Goal: Task Accomplishment & Management: Manage account settings

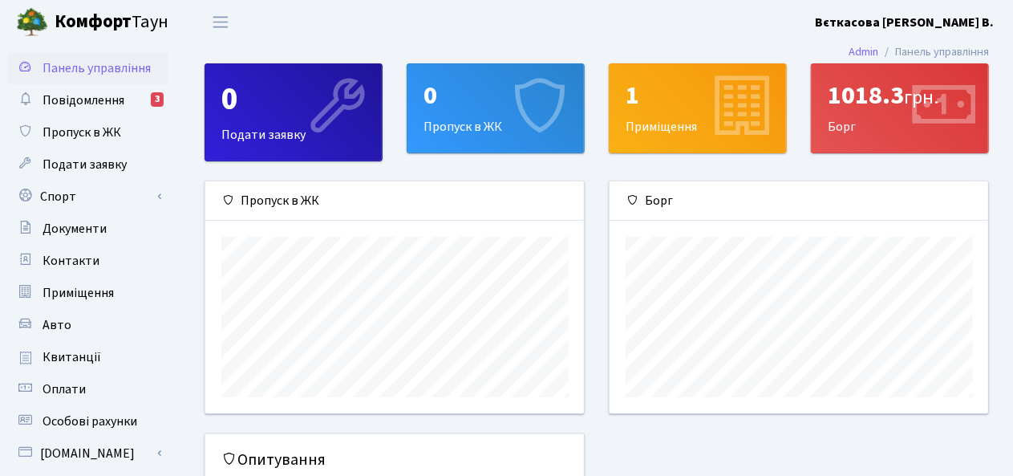
scroll to position [231, 379]
drag, startPoint x: 0, startPoint y: 0, endPoint x: 105, endPoint y: 100, distance: 145.3
click at [105, 100] on span "Повідомлення" at bounding box center [84, 100] width 82 height 18
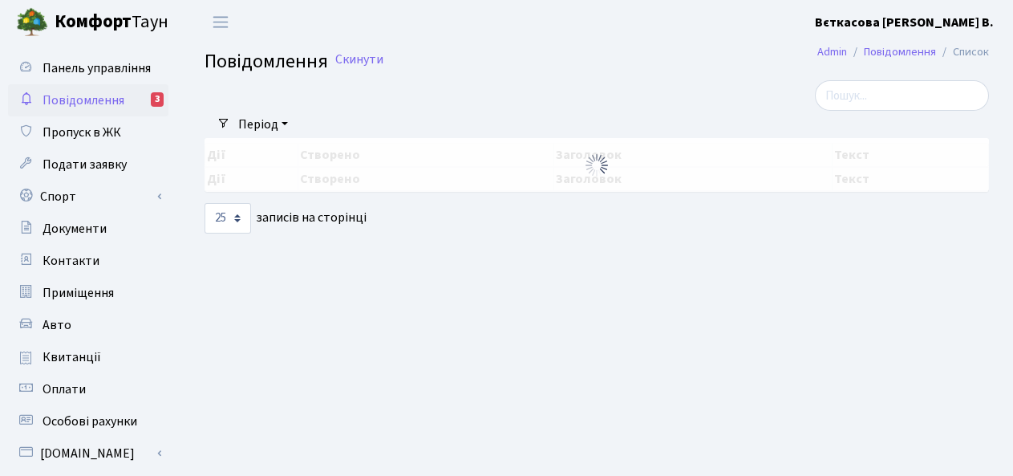
select select "25"
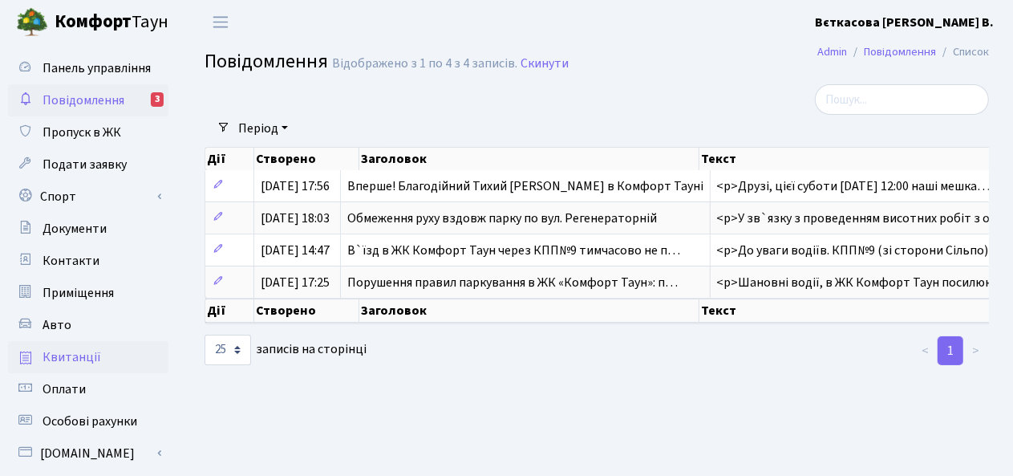
click at [68, 362] on span "Квитанції" at bounding box center [72, 357] width 59 height 18
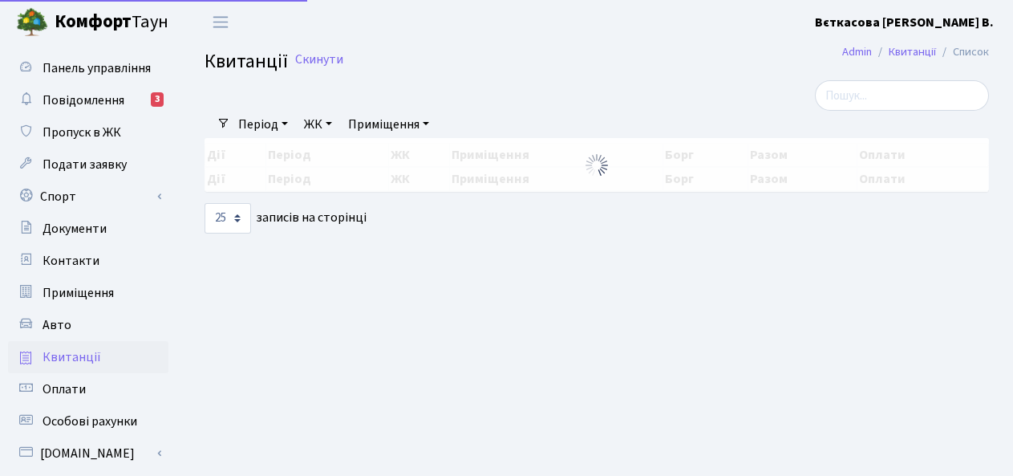
select select "25"
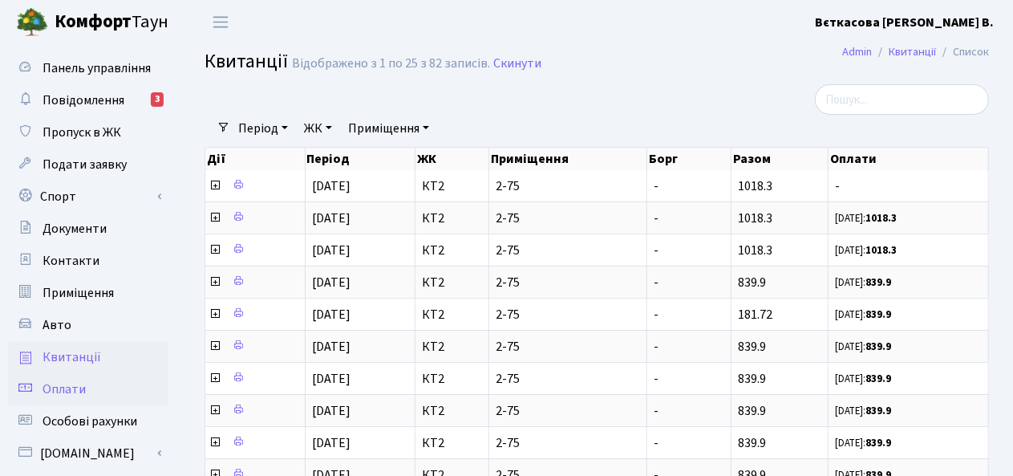
click at [77, 389] on span "Оплати" at bounding box center [64, 389] width 43 height 18
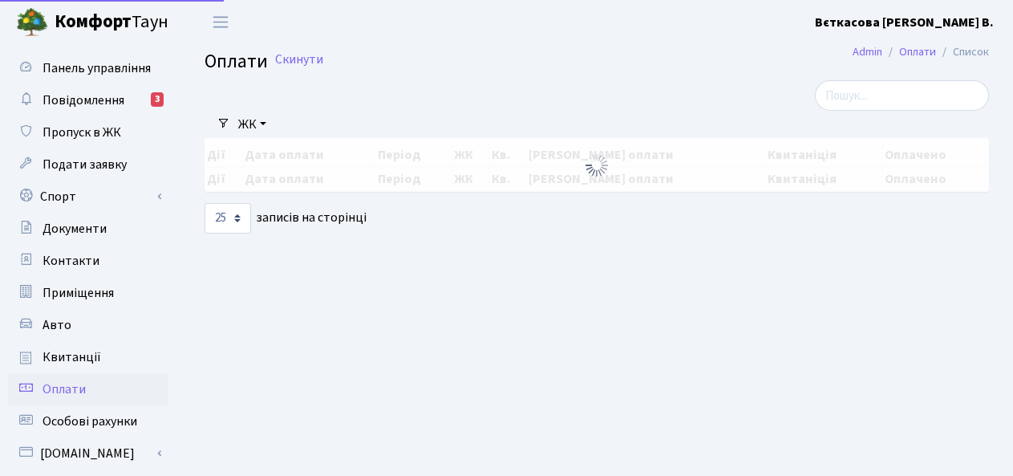
select select "25"
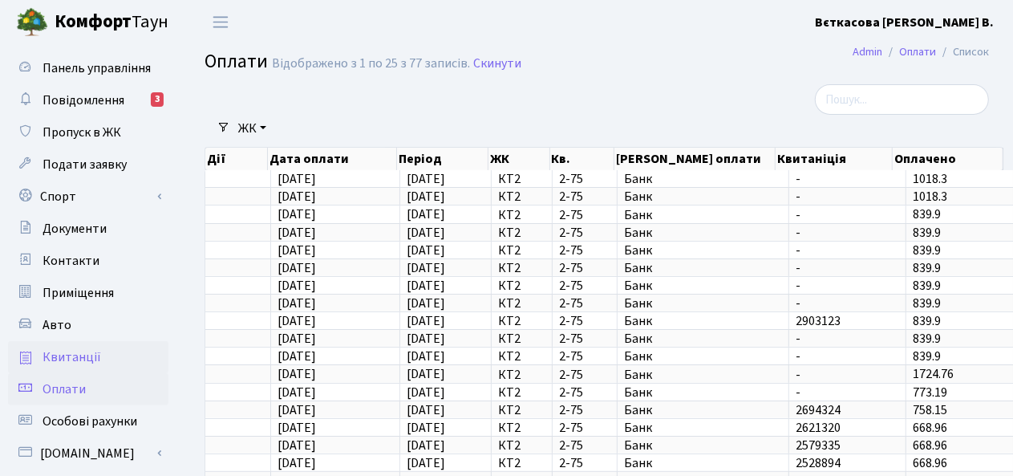
click at [68, 349] on span "Квитанції" at bounding box center [72, 357] width 59 height 18
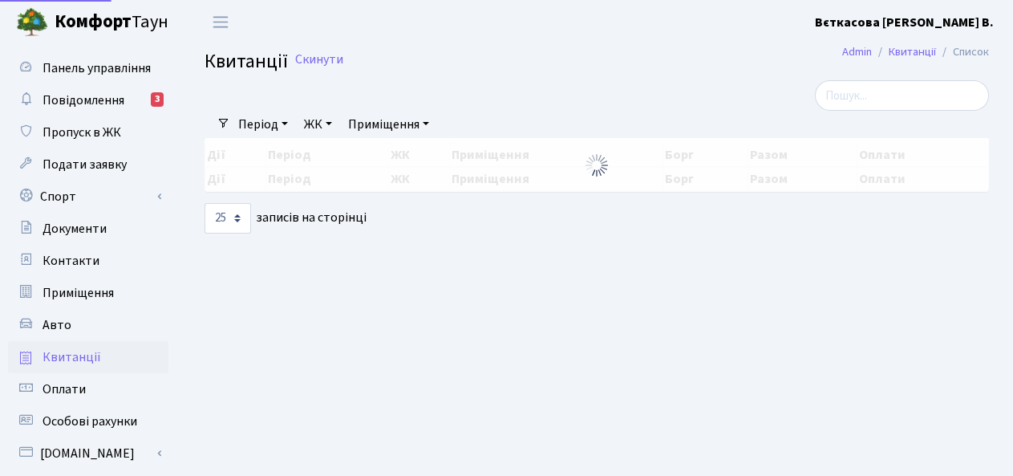
select select "25"
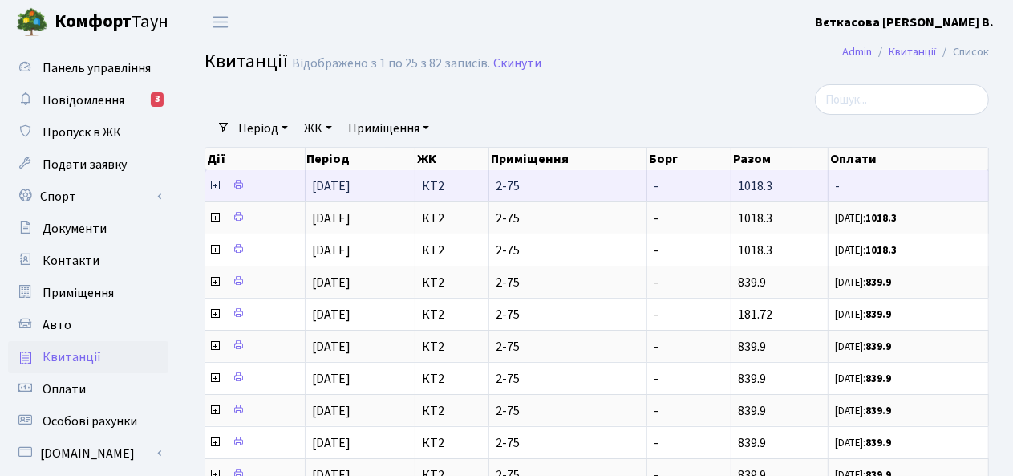
click at [216, 185] on icon at bounding box center [215, 185] width 13 height 13
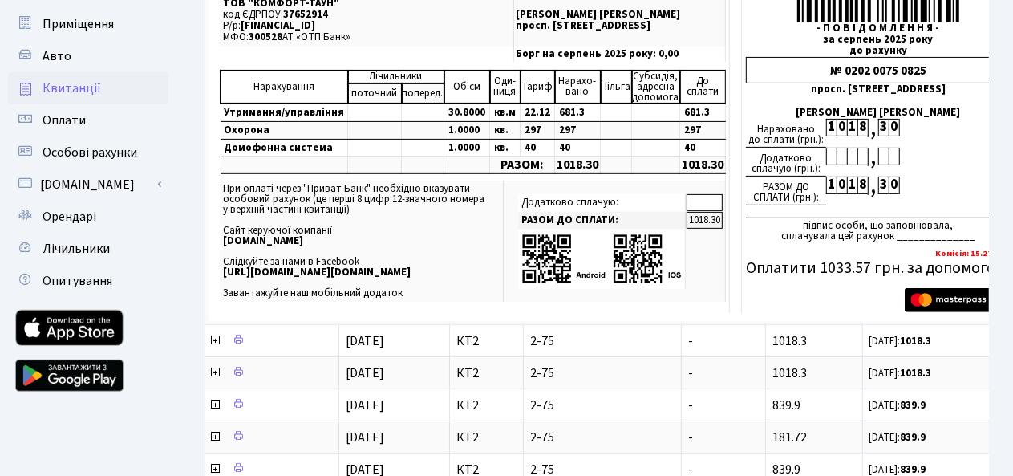
scroll to position [264, 0]
